Goal: Task Accomplishment & Management: Complete application form

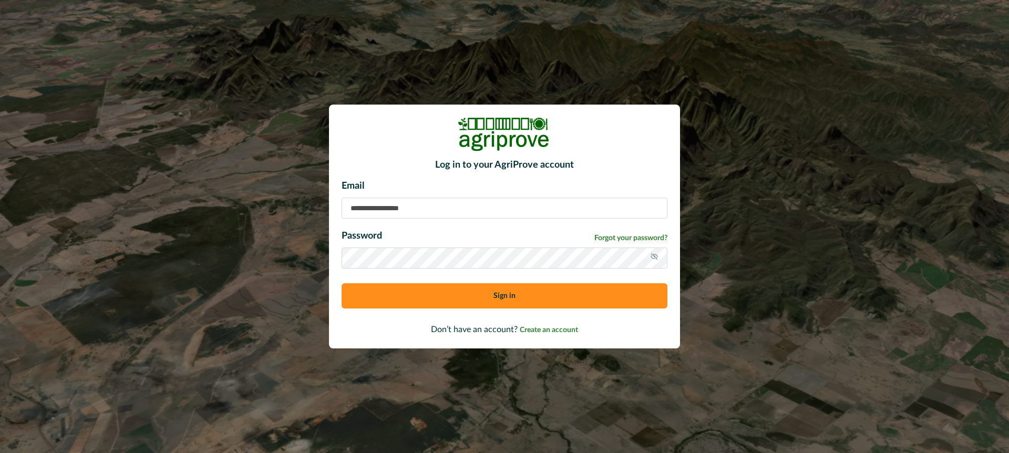
click at [370, 204] on input at bounding box center [505, 208] width 326 height 21
type input "**********"
click at [421, 298] on button "Sign in" at bounding box center [505, 295] width 326 height 25
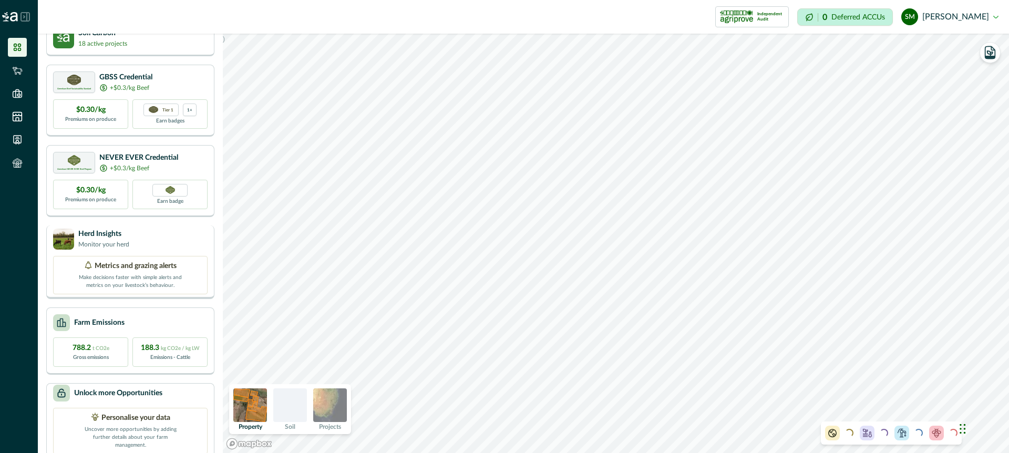
scroll to position [52, 0]
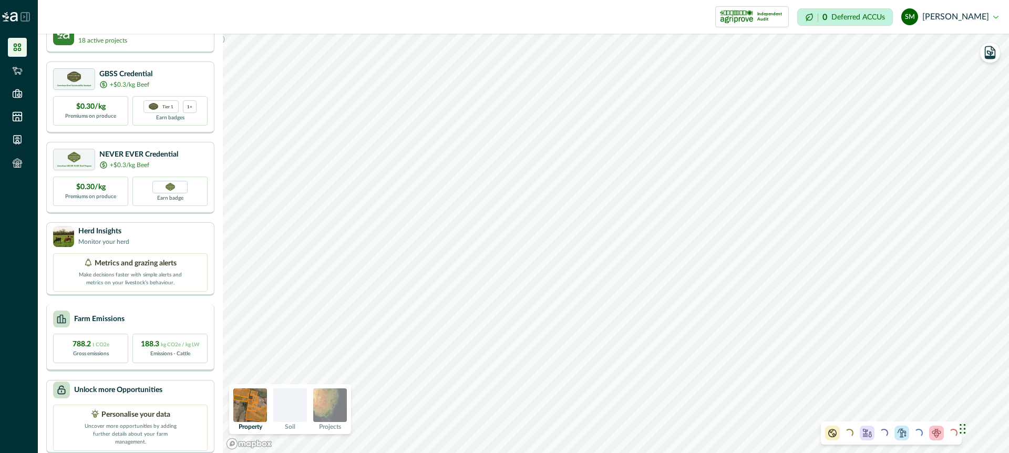
click at [156, 312] on div "Farm Emissions" at bounding box center [130, 319] width 155 height 17
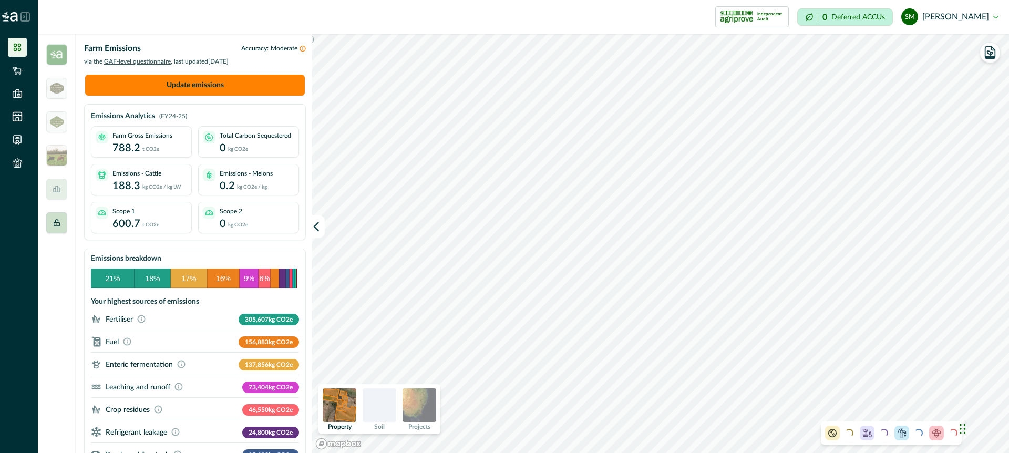
click at [59, 220] on icon at bounding box center [57, 223] width 8 height 8
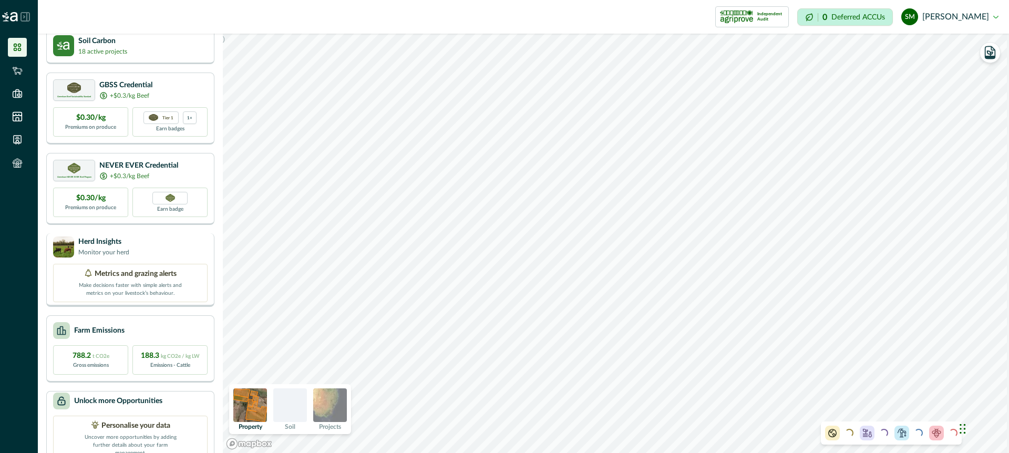
scroll to position [42, 0]
click at [182, 402] on div "Unlock more Opportunities" at bounding box center [130, 400] width 155 height 17
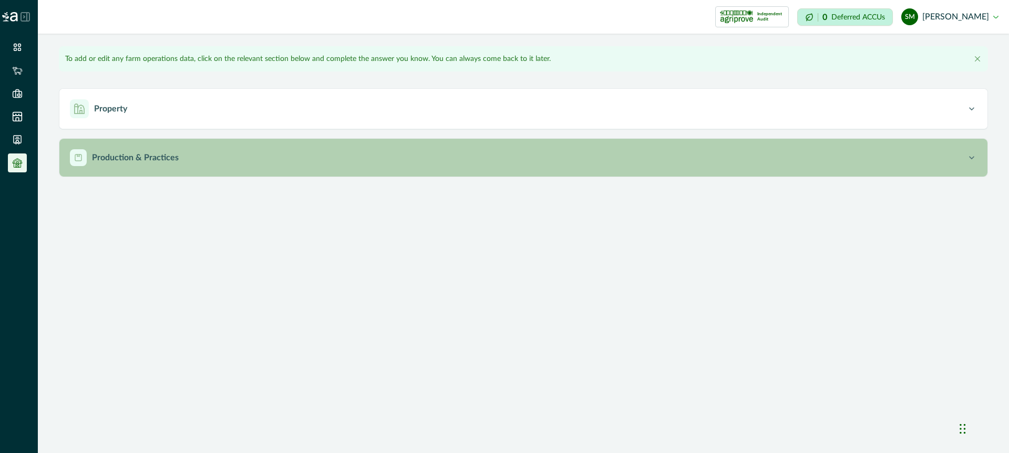
click at [166, 161] on p "Production & Practices" at bounding box center [135, 157] width 87 height 13
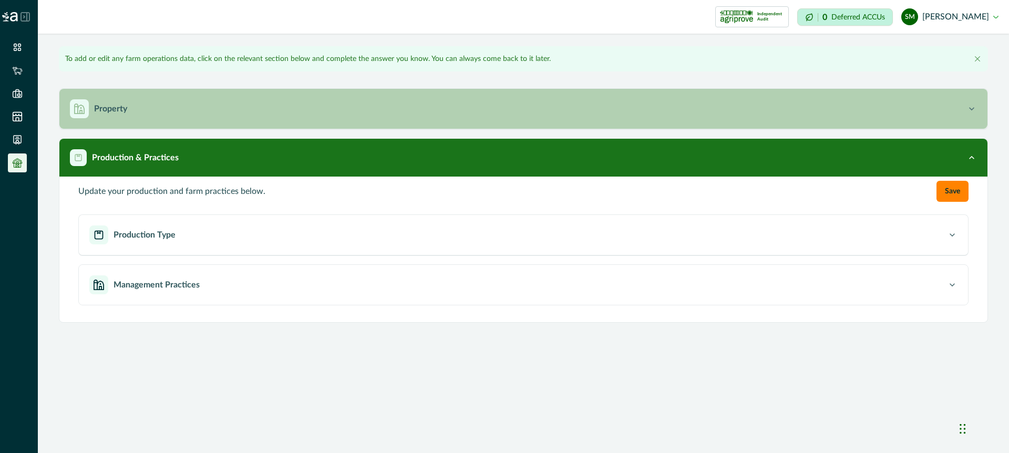
click at [132, 109] on div "Property" at bounding box center [518, 108] width 897 height 19
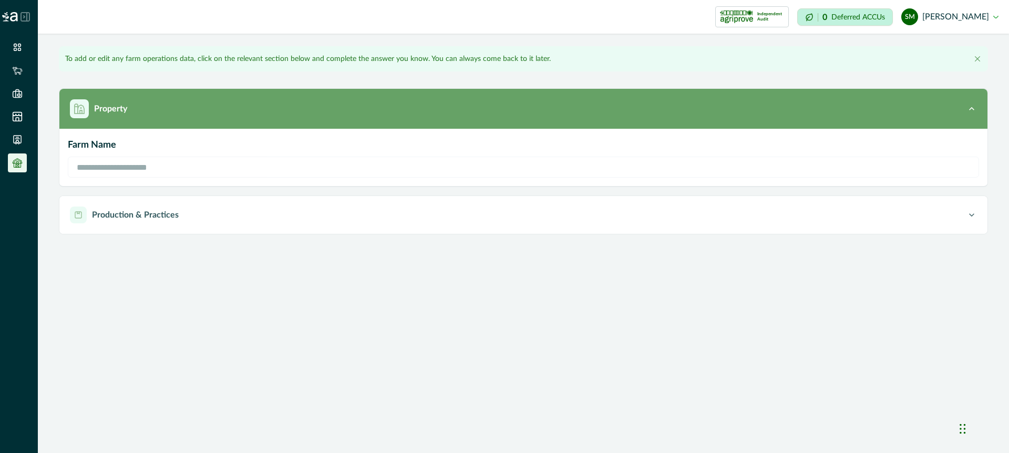
click at [130, 108] on div "Property" at bounding box center [518, 108] width 897 height 19
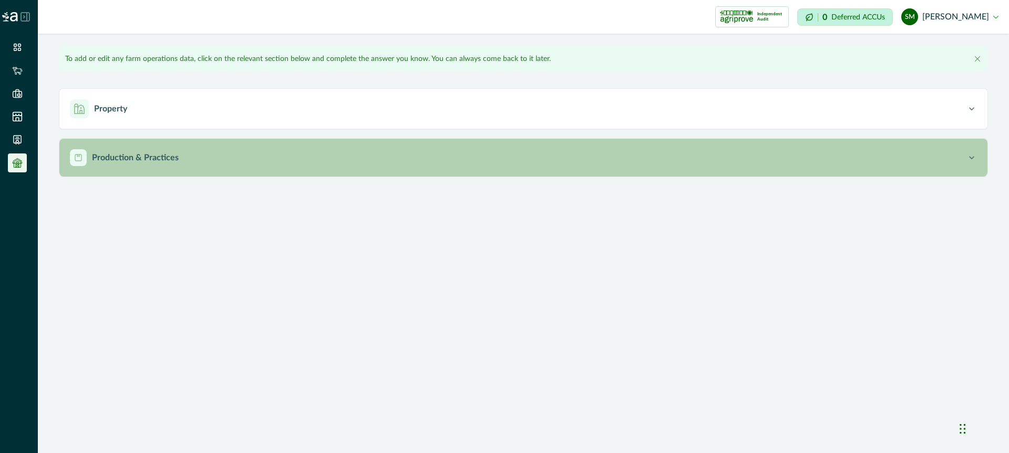
click at [137, 156] on p "Production & Practices" at bounding box center [135, 157] width 87 height 13
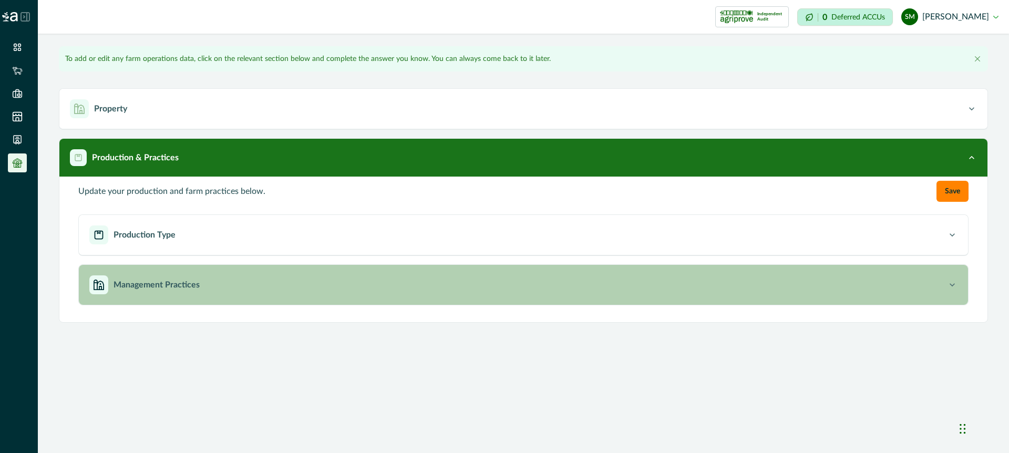
click at [158, 276] on div "Management Practices" at bounding box center [518, 284] width 858 height 19
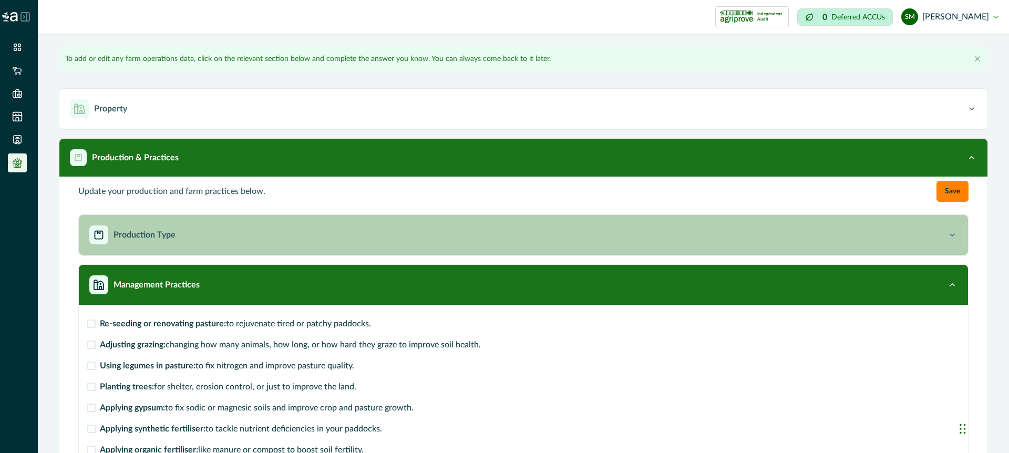
click at [151, 233] on p "Production Type" at bounding box center [145, 235] width 62 height 13
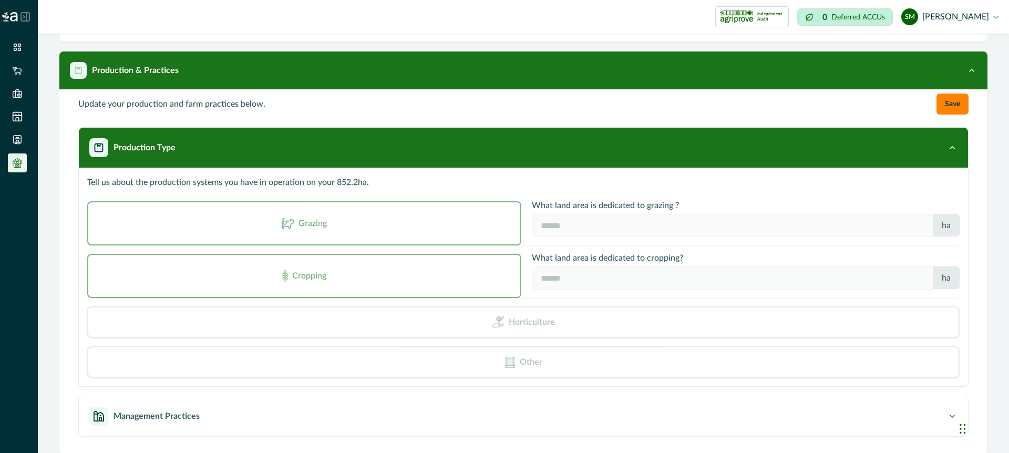
scroll to position [97, 0]
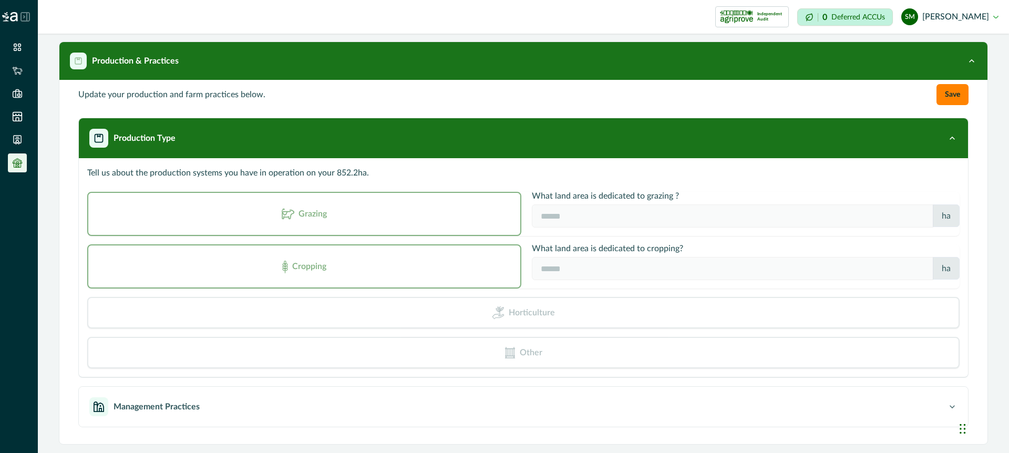
click at [179, 172] on p "Tell us about the production systems you have in operation on your 852.2 ha." at bounding box center [523, 173] width 873 height 13
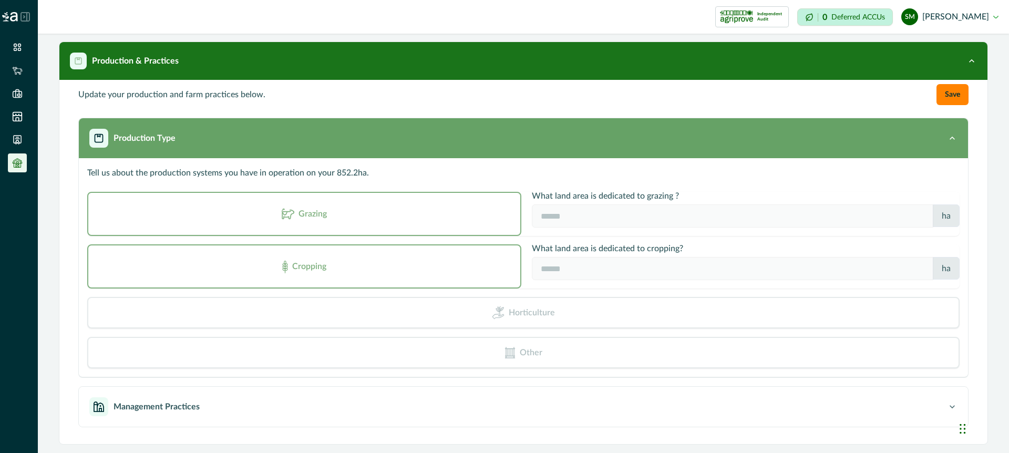
click at [158, 131] on div "Production Type" at bounding box center [518, 138] width 858 height 19
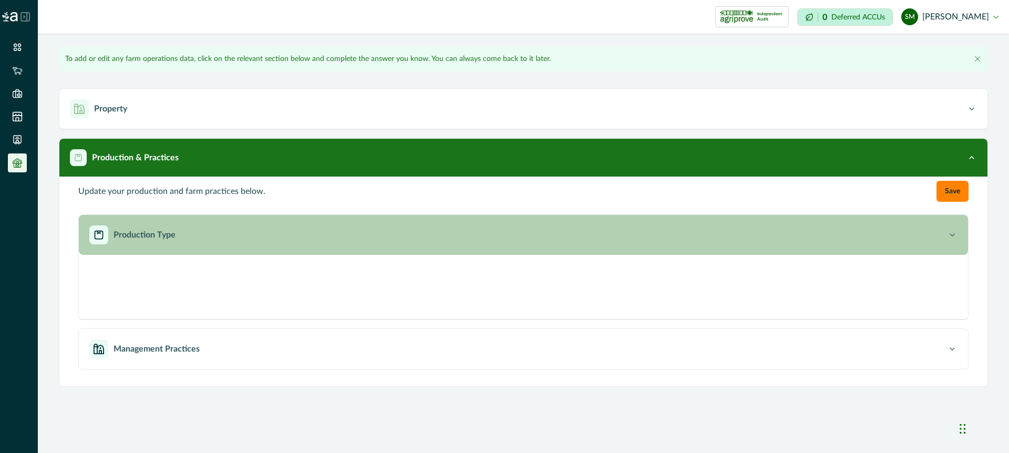
scroll to position [0, 0]
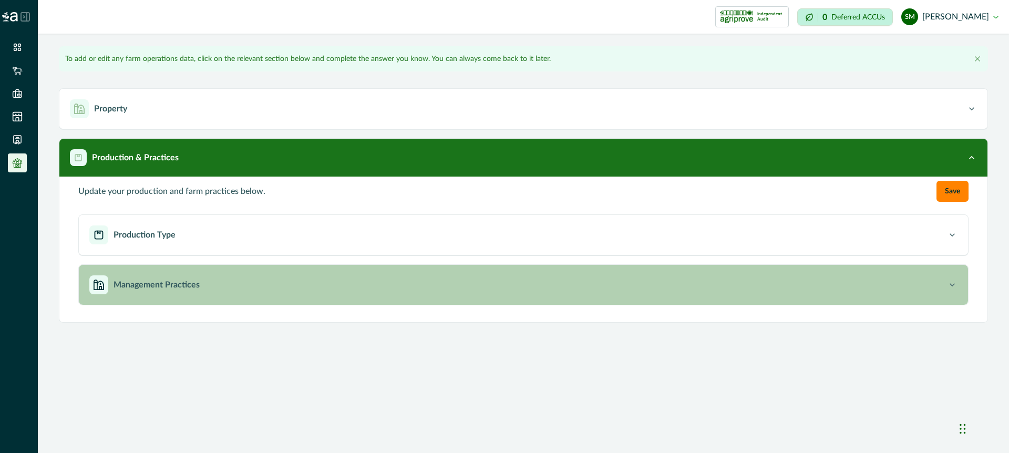
click at [166, 284] on p "Management Practices" at bounding box center [157, 285] width 86 height 13
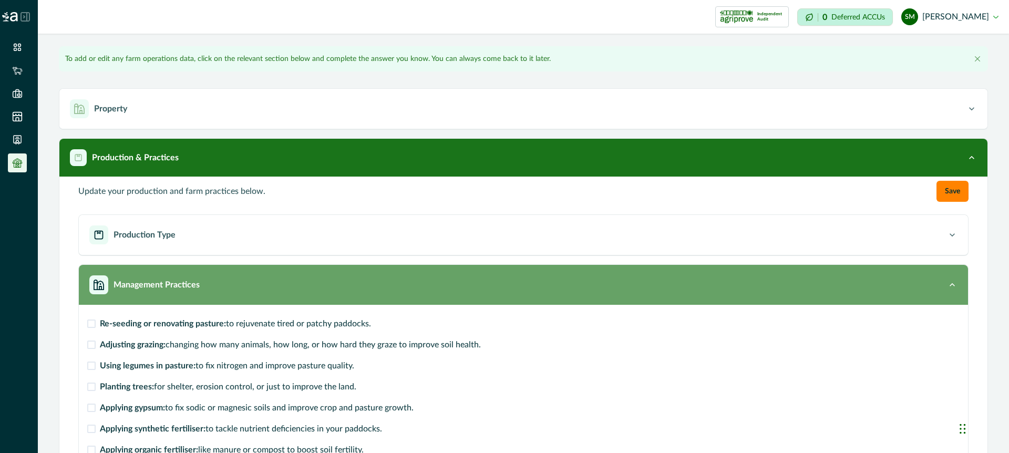
click at [166, 284] on p "Management Practices" at bounding box center [157, 285] width 86 height 13
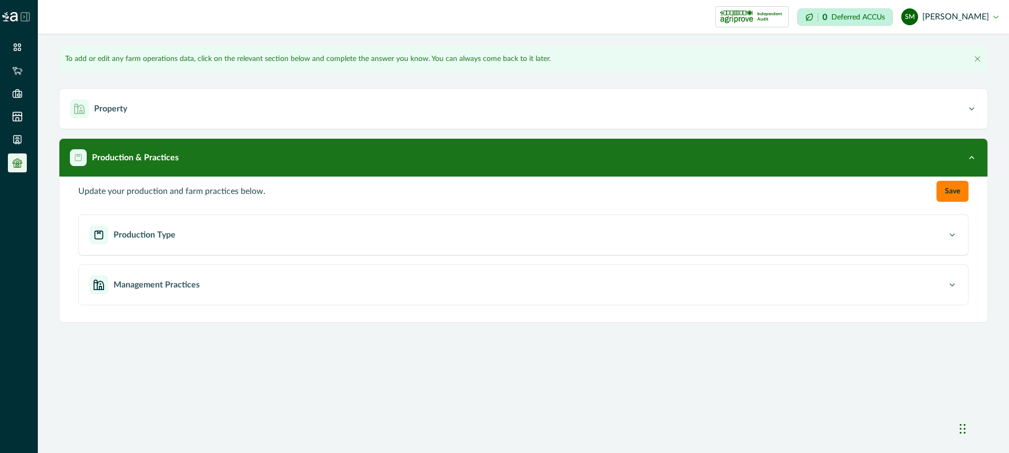
click at [27, 16] on icon at bounding box center [25, 17] width 8 height 8
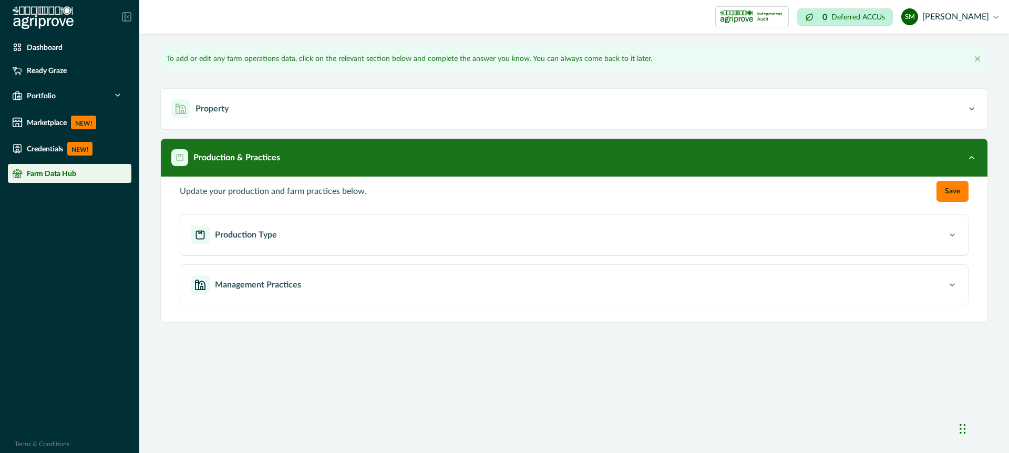
click at [54, 173] on p "Farm Data Hub" at bounding box center [51, 173] width 49 height 8
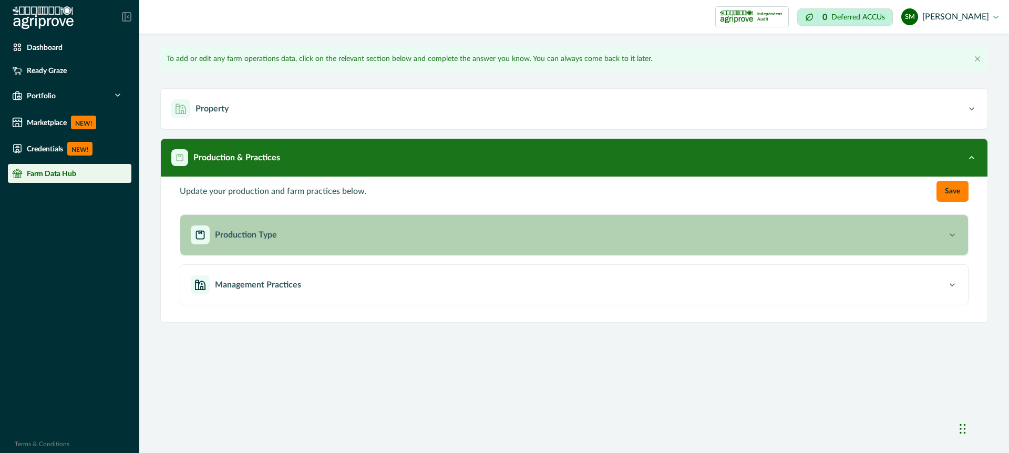
click at [253, 241] on div "Production Type" at bounding box center [569, 234] width 756 height 19
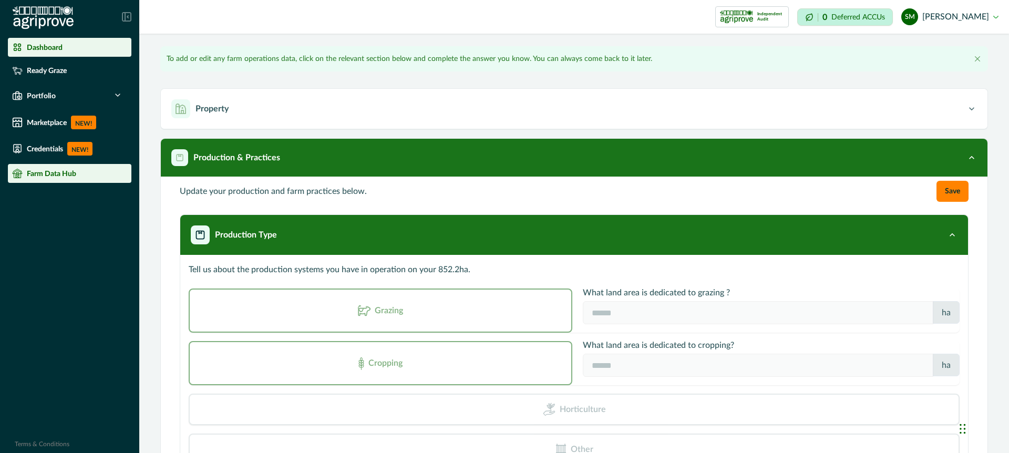
click at [57, 50] on p "Dashboard" at bounding box center [45, 47] width 36 height 8
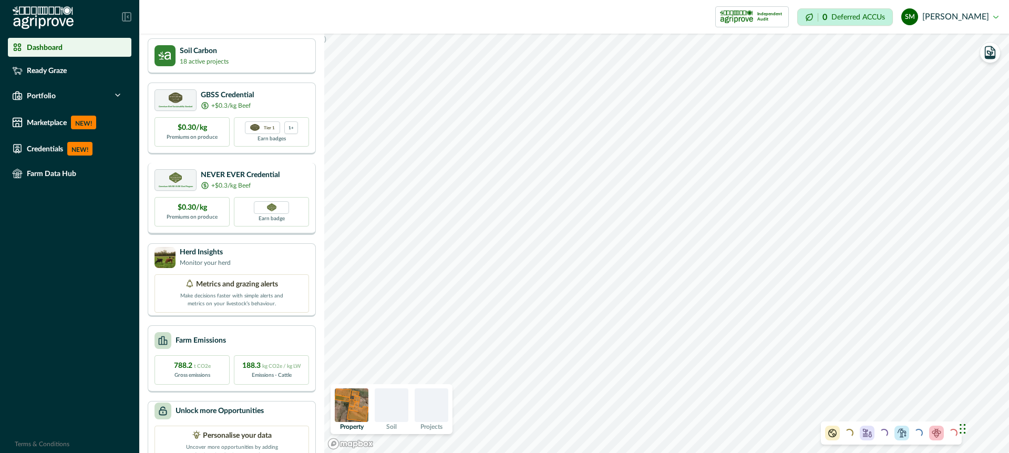
scroll to position [55, 0]
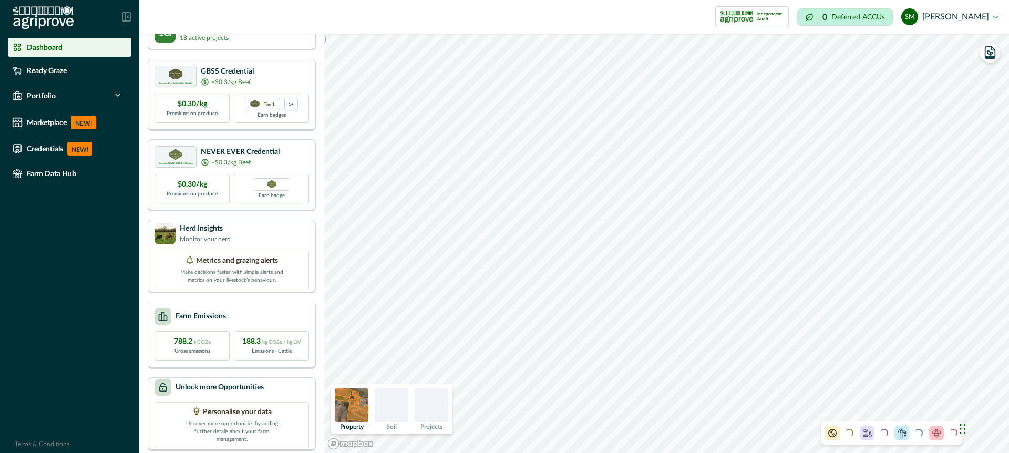
click at [255, 313] on div "Farm Emissions" at bounding box center [232, 316] width 155 height 17
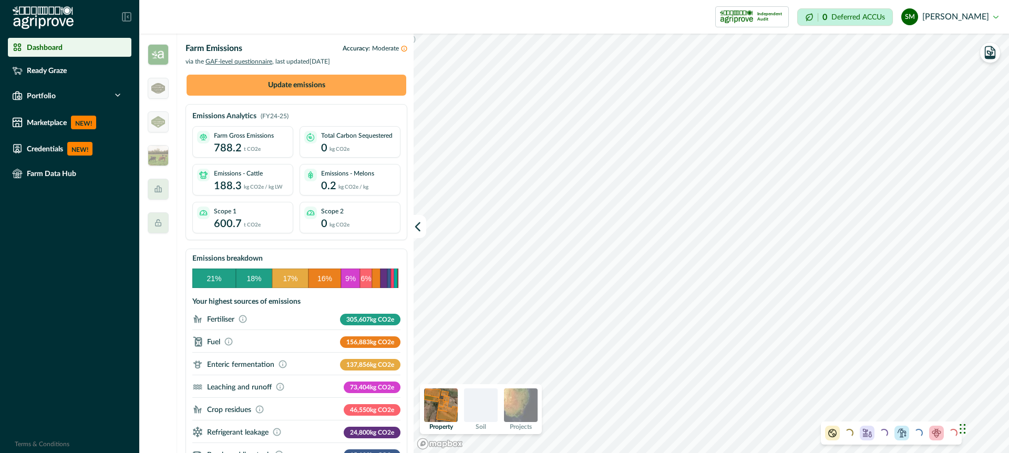
click at [303, 84] on button "Update emissions" at bounding box center [297, 85] width 220 height 21
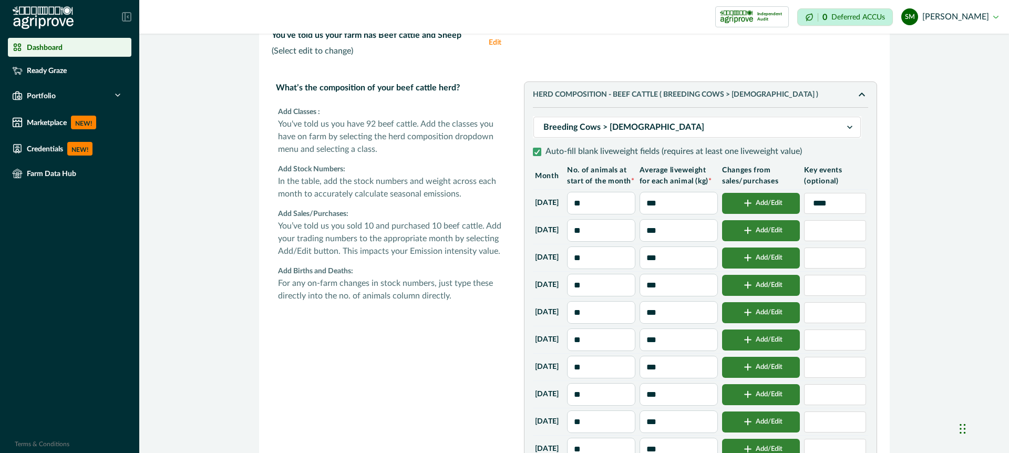
scroll to position [105, 0]
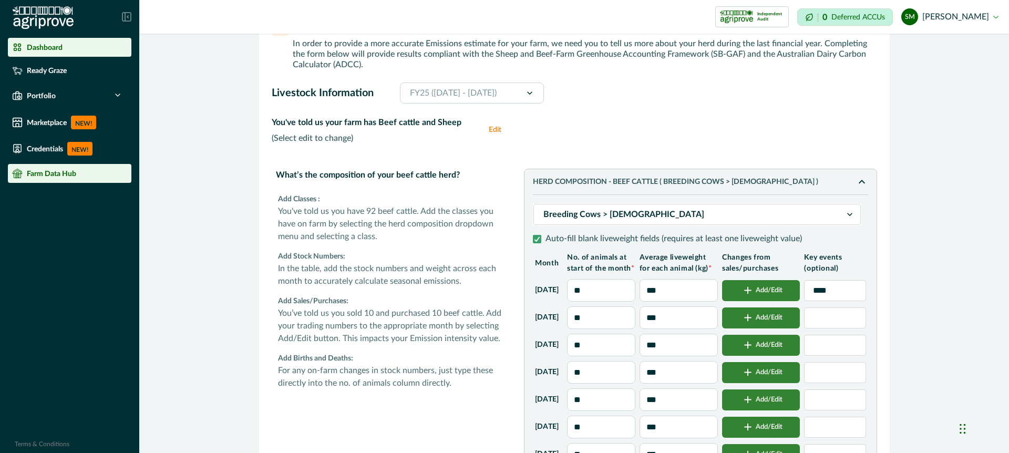
click at [65, 176] on p "Farm Data Hub" at bounding box center [51, 173] width 49 height 8
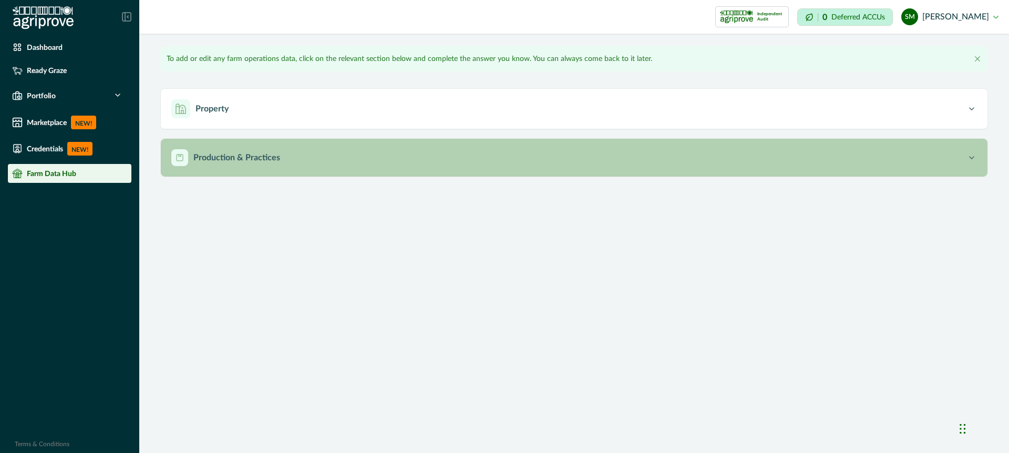
click at [217, 156] on p "Production & Practices" at bounding box center [236, 157] width 87 height 13
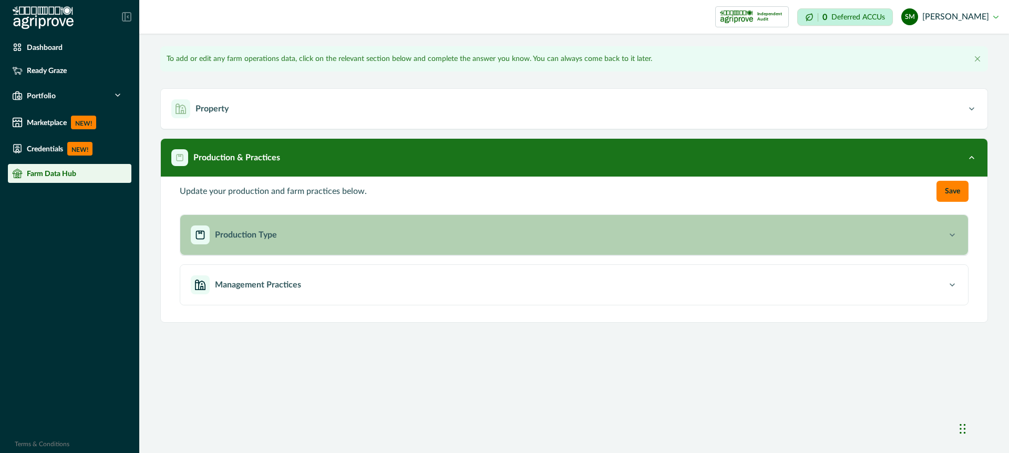
click at [260, 237] on p "Production Type" at bounding box center [246, 235] width 62 height 13
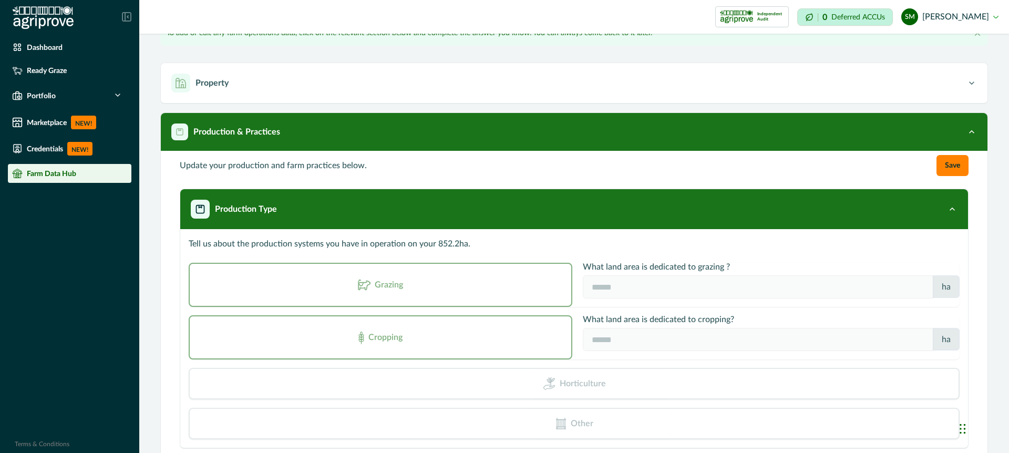
scroll to position [33, 0]
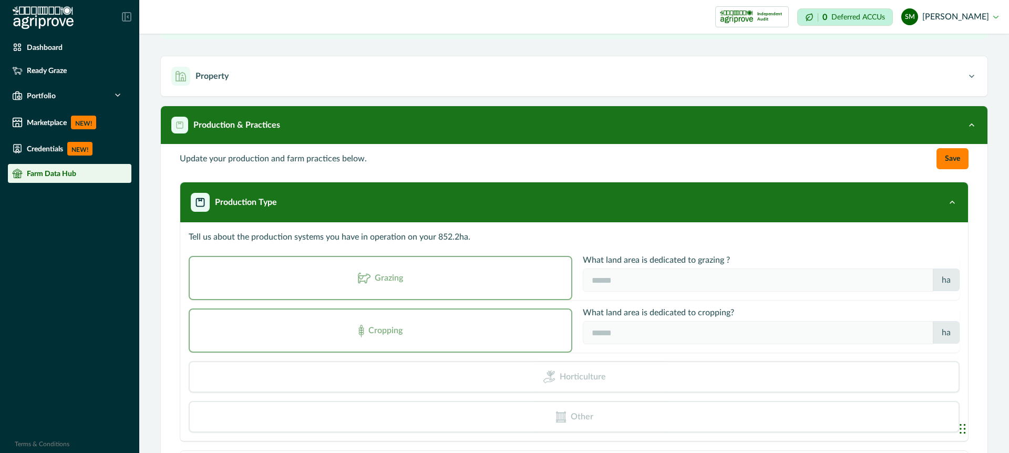
click at [324, 274] on div "Grazing" at bounding box center [381, 278] width 384 height 44
click at [331, 351] on div "Cropping" at bounding box center [381, 331] width 384 height 44
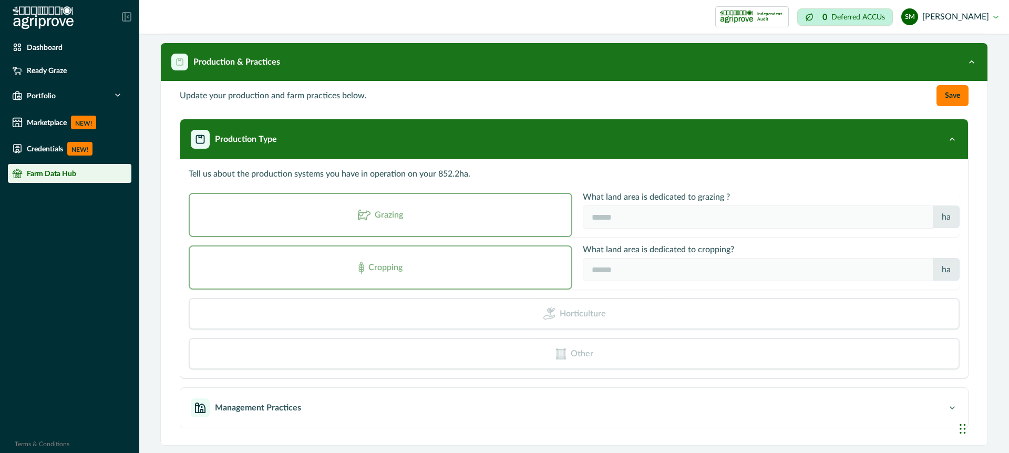
scroll to position [97, 0]
